Goal: Find specific page/section: Find specific page/section

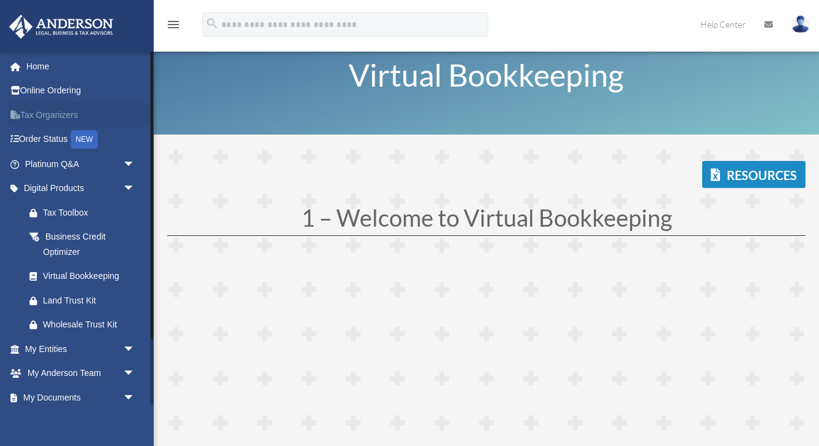
click at [56, 116] on link "Tax Organizers" at bounding box center [81, 115] width 145 height 25
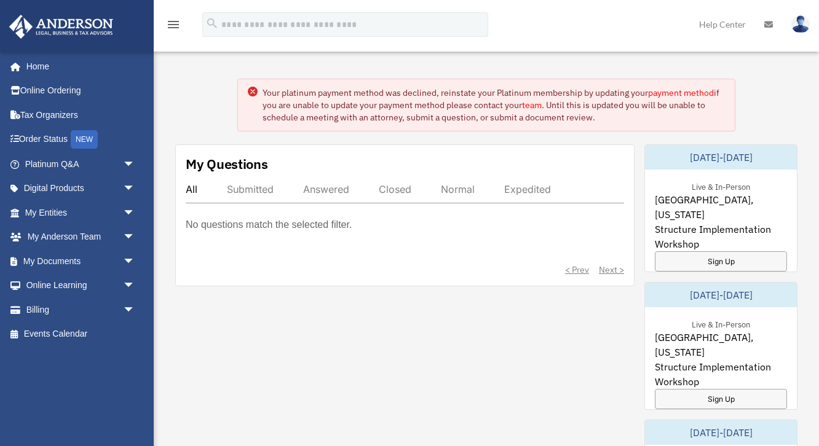
click at [257, 92] on circle at bounding box center [253, 92] width 10 height 10
click at [255, 91] on circle at bounding box center [253, 92] width 10 height 10
click at [257, 90] on icon at bounding box center [253, 92] width 10 height 10
